Goal: Find contact information: Find contact information

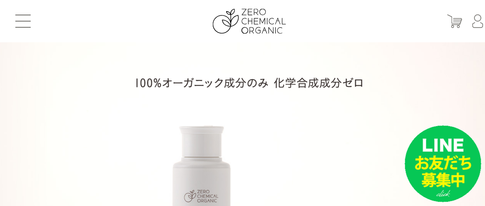
click at [28, 24] on button at bounding box center [22, 21] width 15 height 13
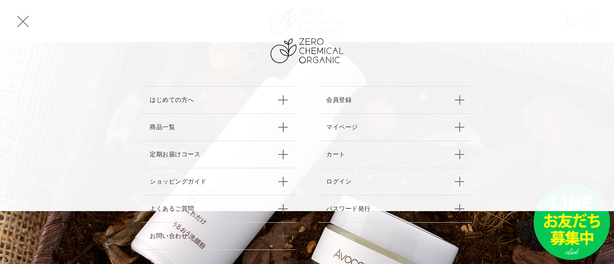
click at [23, 21] on span at bounding box center [23, 22] width 12 height 12
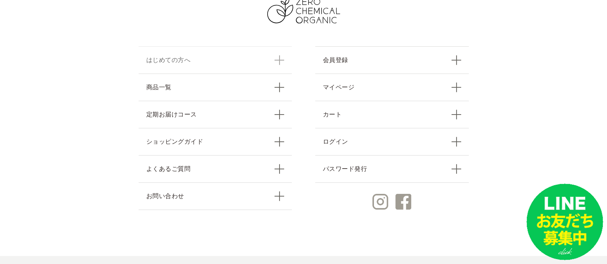
scroll to position [3431, 0]
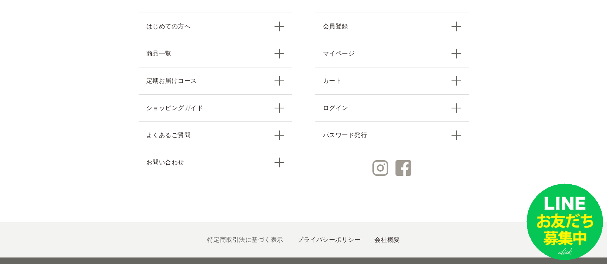
click at [235, 205] on link "特定商取引法に基づく表示" at bounding box center [245, 240] width 76 height 7
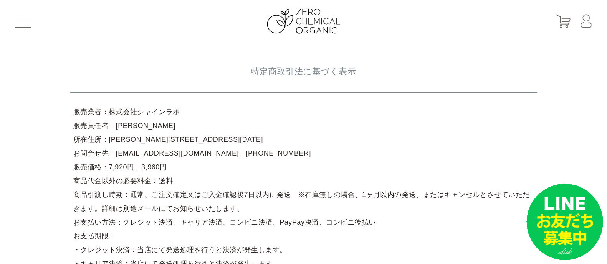
drag, startPoint x: 106, startPoint y: 112, endPoint x: 173, endPoint y: 111, distance: 67.2
click at [173, 111] on article "販売業者：株式会社シャインラボ 販売責任者：岸根　輝明 所在住所：東京都江戸川区一之江4-6-20 お問合せ先：support@shinelabo.co.jp…" at bounding box center [303, 229] width 467 height 255
copy article "株式会社シャインラボ"
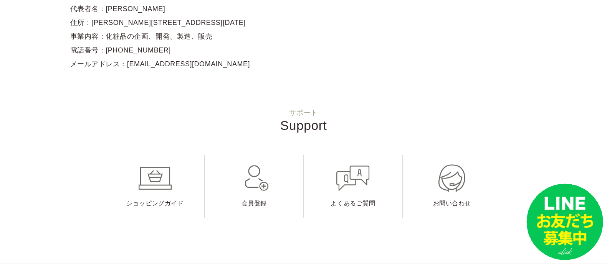
scroll to position [48, 0]
